Goal: Information Seeking & Learning: Learn about a topic

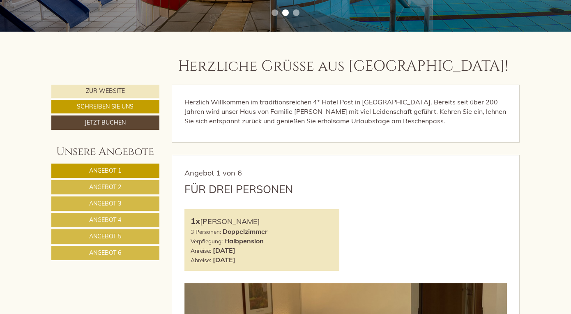
scroll to position [265, 0]
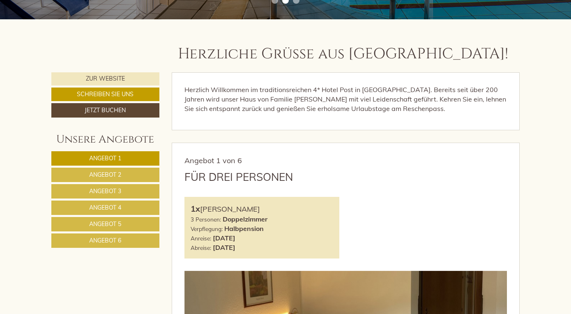
click at [122, 176] on link "Angebot 2" at bounding box center [105, 175] width 108 height 14
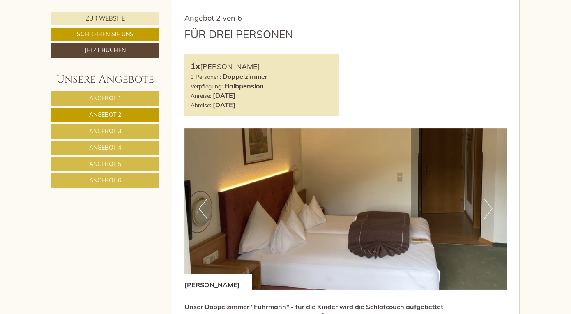
click at [125, 132] on link "Angebot 3" at bounding box center [105, 131] width 108 height 14
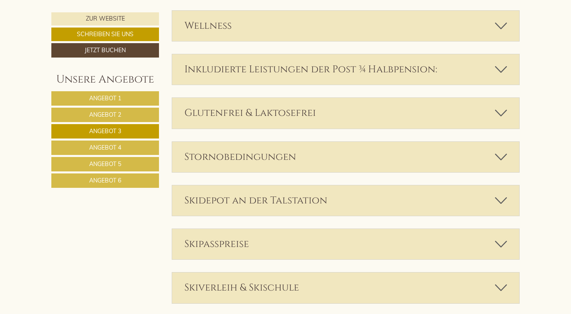
scroll to position [1051, 0]
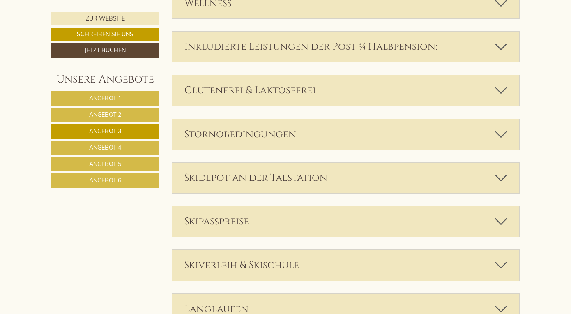
click at [239, 135] on div "Stornobedingungen" at bounding box center [346, 134] width 348 height 30
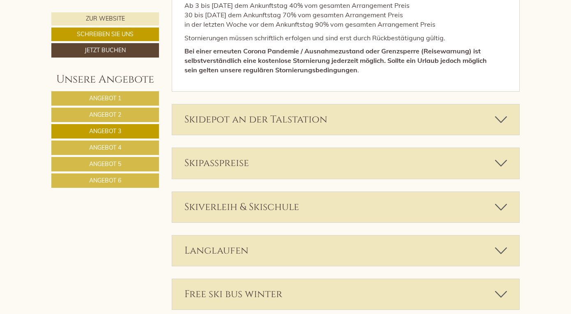
scroll to position [1280, 0]
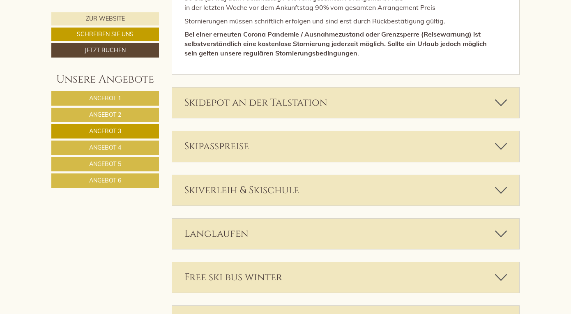
click at [275, 109] on div "Skidepot an der Talstation" at bounding box center [346, 102] width 348 height 30
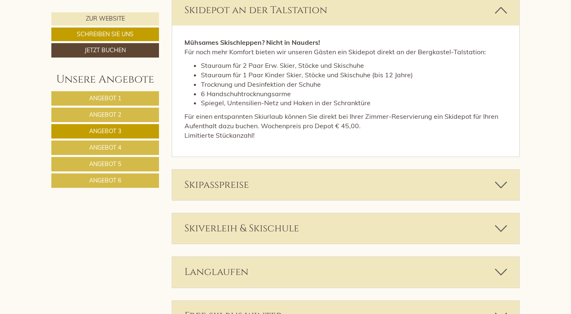
scroll to position [1381, 0]
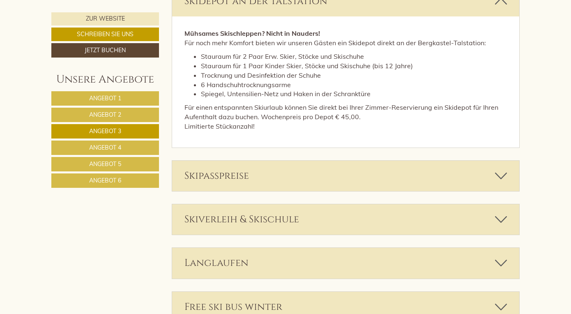
click at [247, 180] on div "Skipasspreise" at bounding box center [346, 176] width 348 height 30
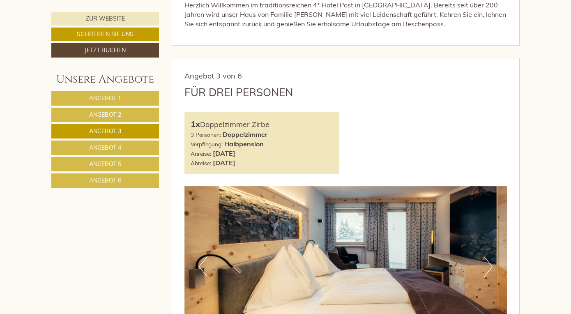
scroll to position [352, 0]
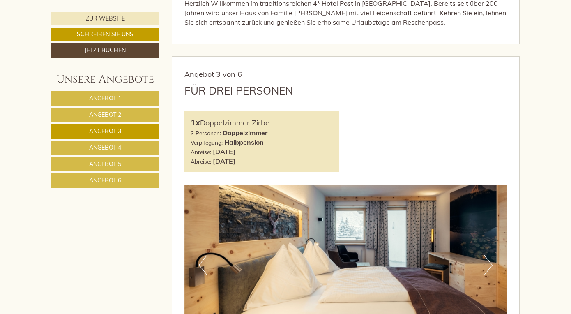
click at [136, 183] on link "Angebot 6" at bounding box center [105, 180] width 108 height 14
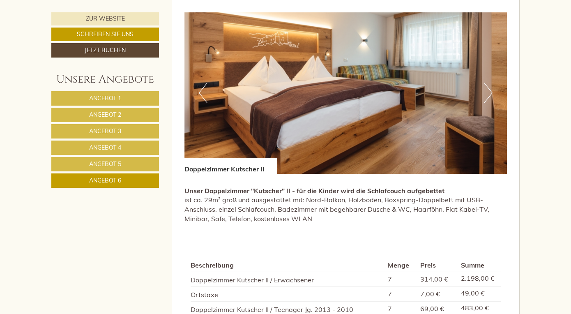
scroll to position [259, 0]
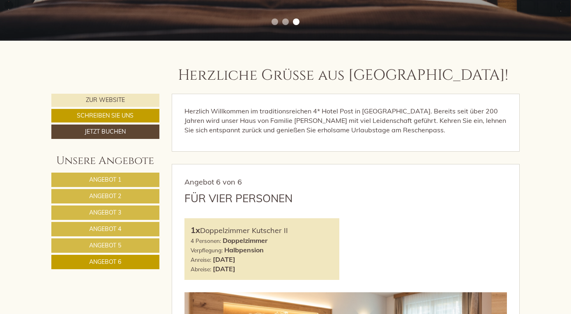
click at [119, 180] on span "Angebot 1" at bounding box center [105, 179] width 32 height 7
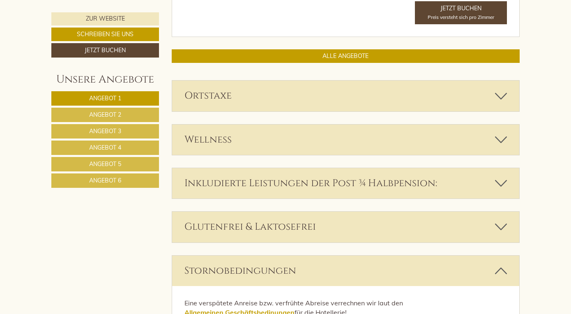
scroll to position [937, 0]
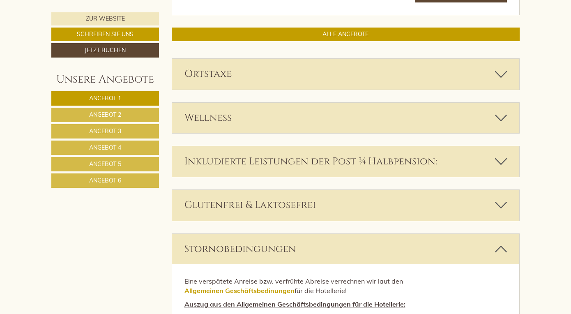
click at [249, 168] on div "Inkludierte Leistungen der Post ¾ Halbpension:" at bounding box center [346, 161] width 348 height 30
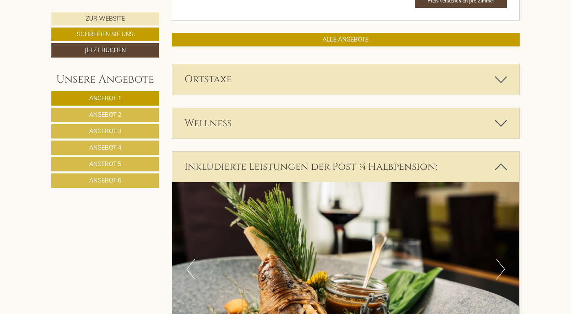
scroll to position [846, 0]
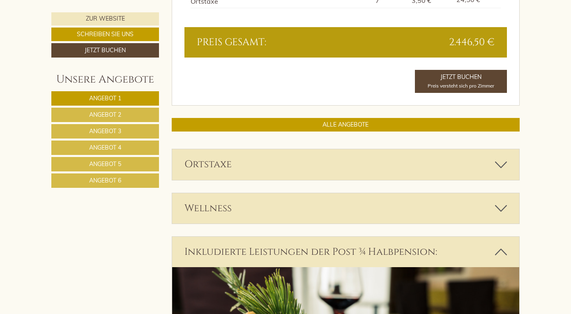
click at [226, 212] on div "Wellness" at bounding box center [346, 208] width 348 height 30
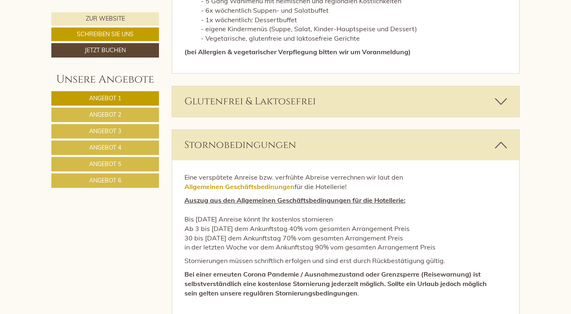
scroll to position [1858, 0]
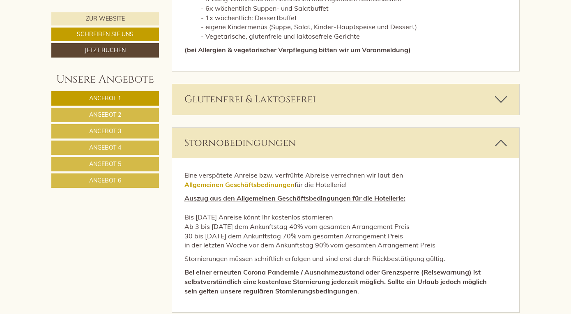
click at [256, 93] on div "Glutenfrei & Laktosefrei" at bounding box center [346, 99] width 348 height 30
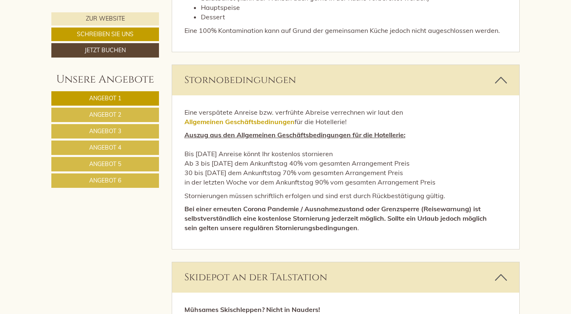
scroll to position [2435, 0]
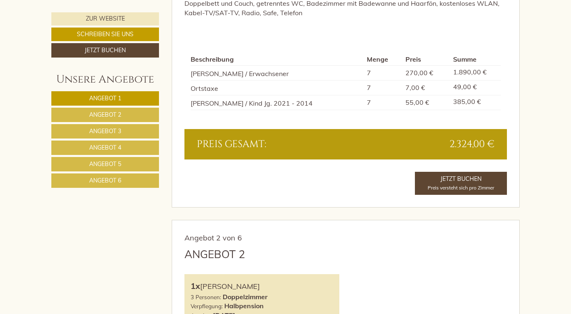
scroll to position [809, 0]
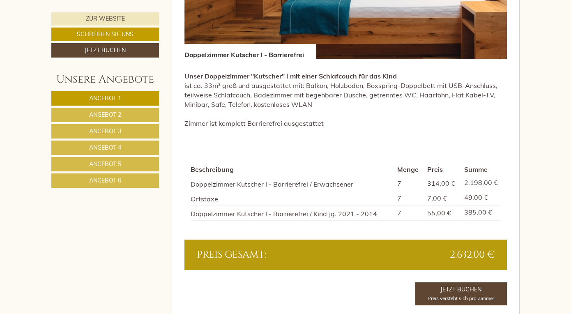
click at [125, 147] on link "Angebot 4" at bounding box center [105, 147] width 108 height 14
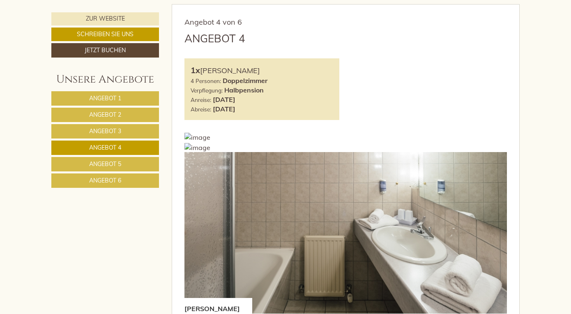
scroll to position [403, 0]
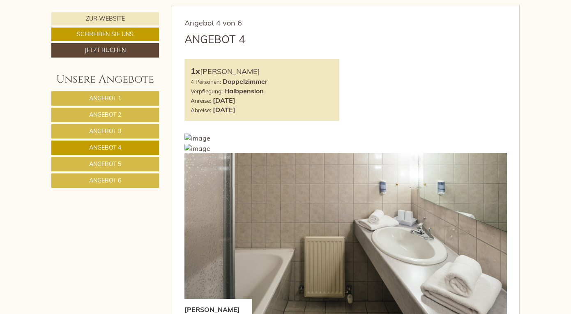
click at [110, 162] on span "Angebot 5" at bounding box center [105, 163] width 32 height 7
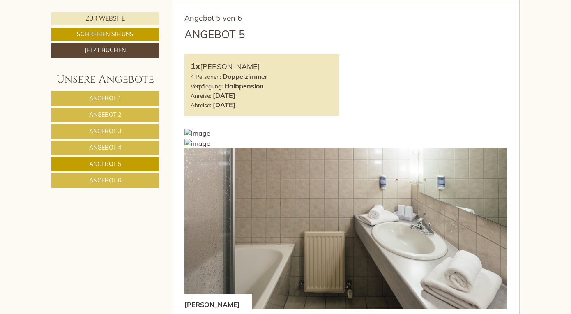
click at [126, 183] on link "Angebot 6" at bounding box center [105, 180] width 108 height 14
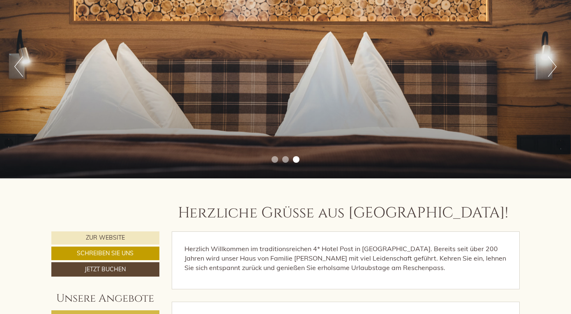
scroll to position [138, 0]
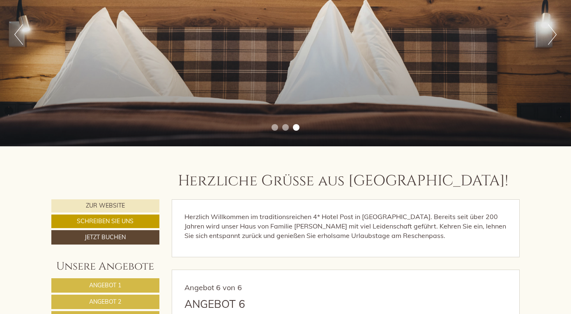
click at [284, 129] on li "2" at bounding box center [285, 127] width 7 height 7
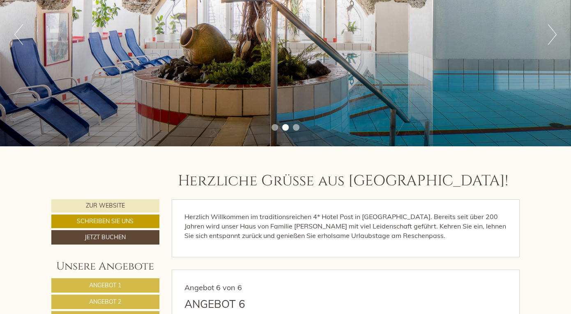
click at [277, 129] on li "1" at bounding box center [275, 127] width 7 height 7
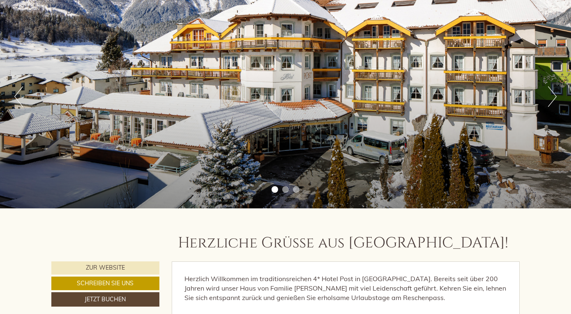
scroll to position [62, 0]
